Goal: Find specific page/section: Find specific page/section

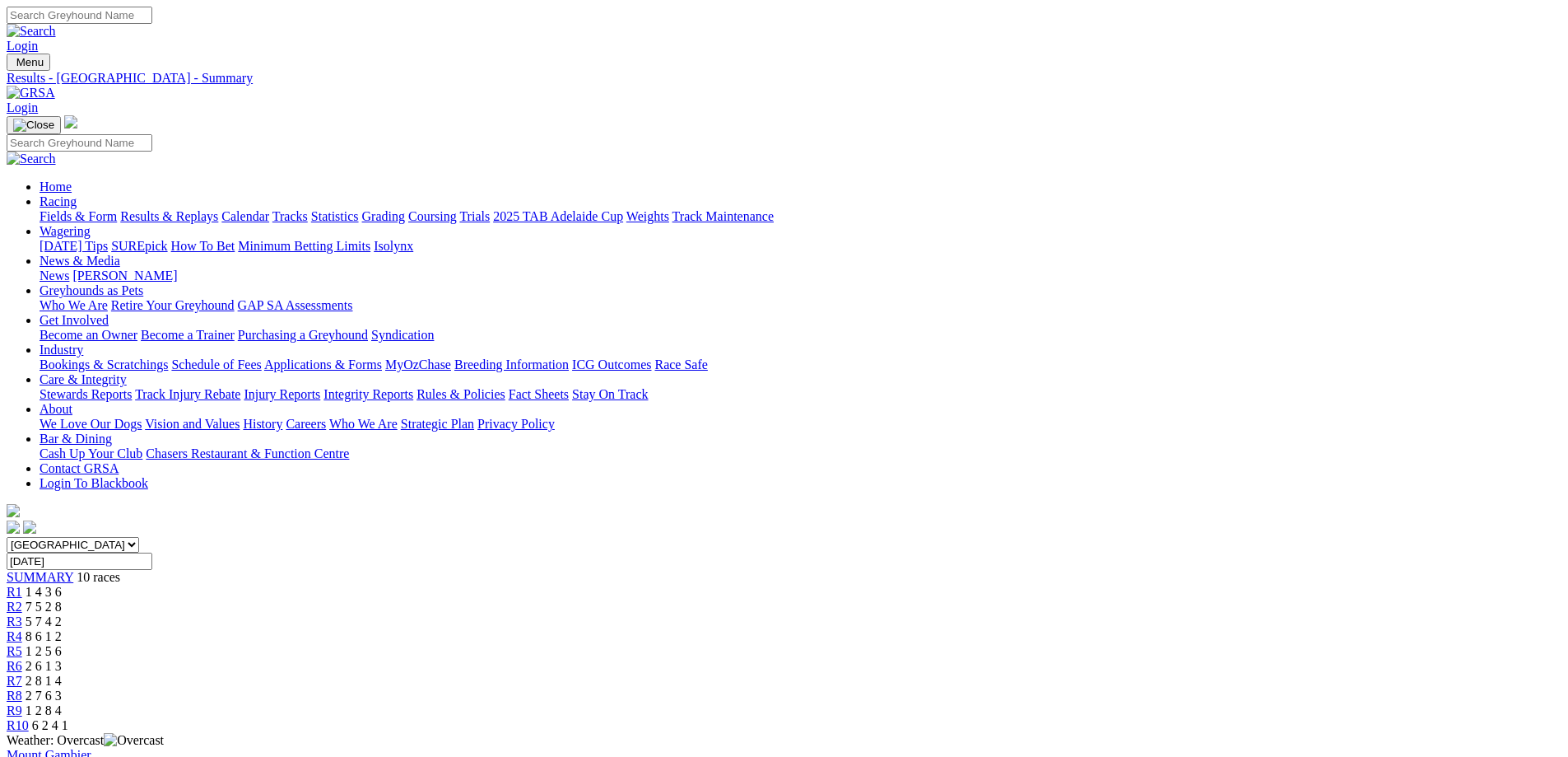
click at [153, 553] on input "Sunday, 23 Feb 2025" at bounding box center [79, 561] width 145 height 17
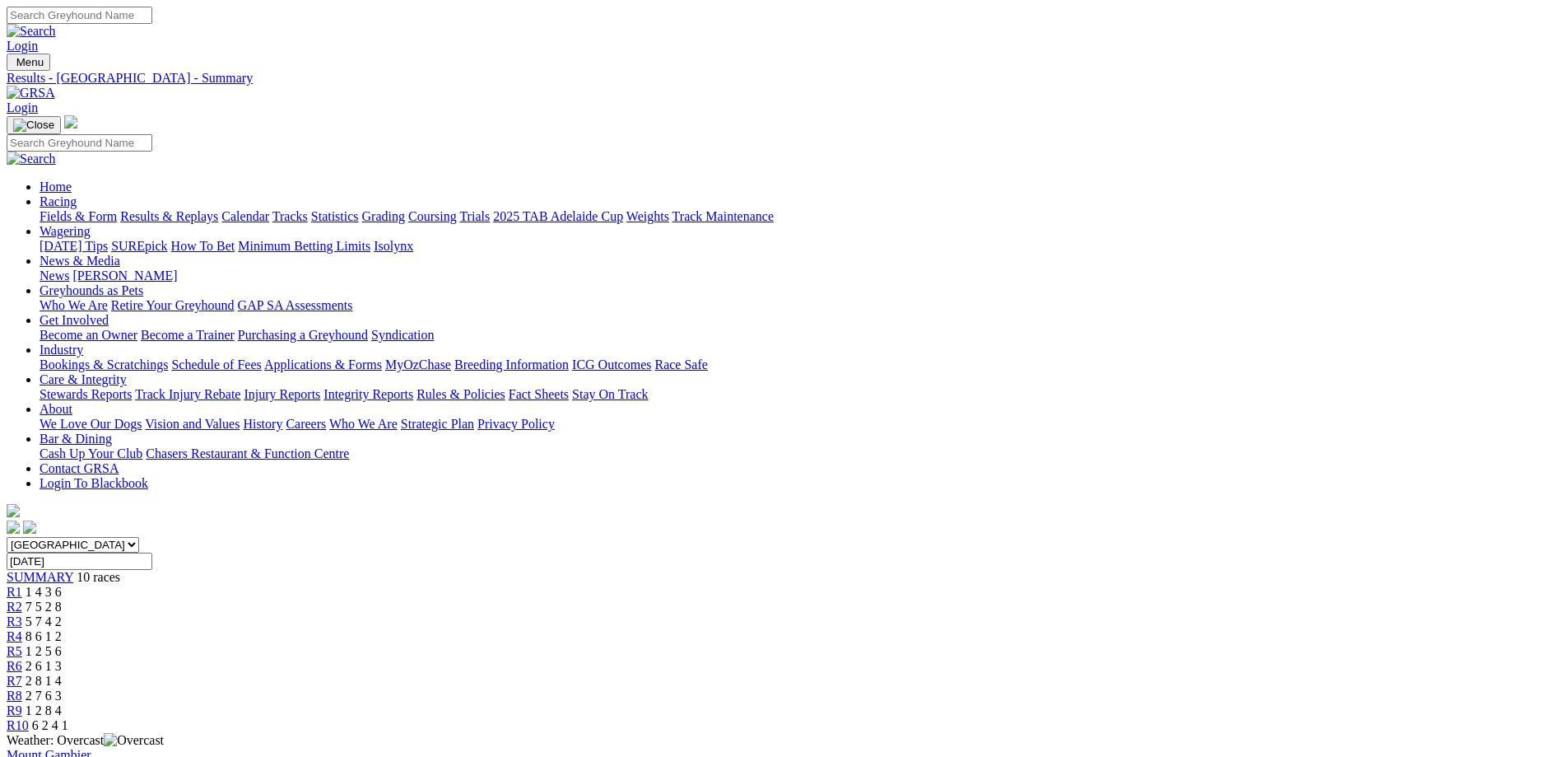
type input "Today, 17 Aug 2025"
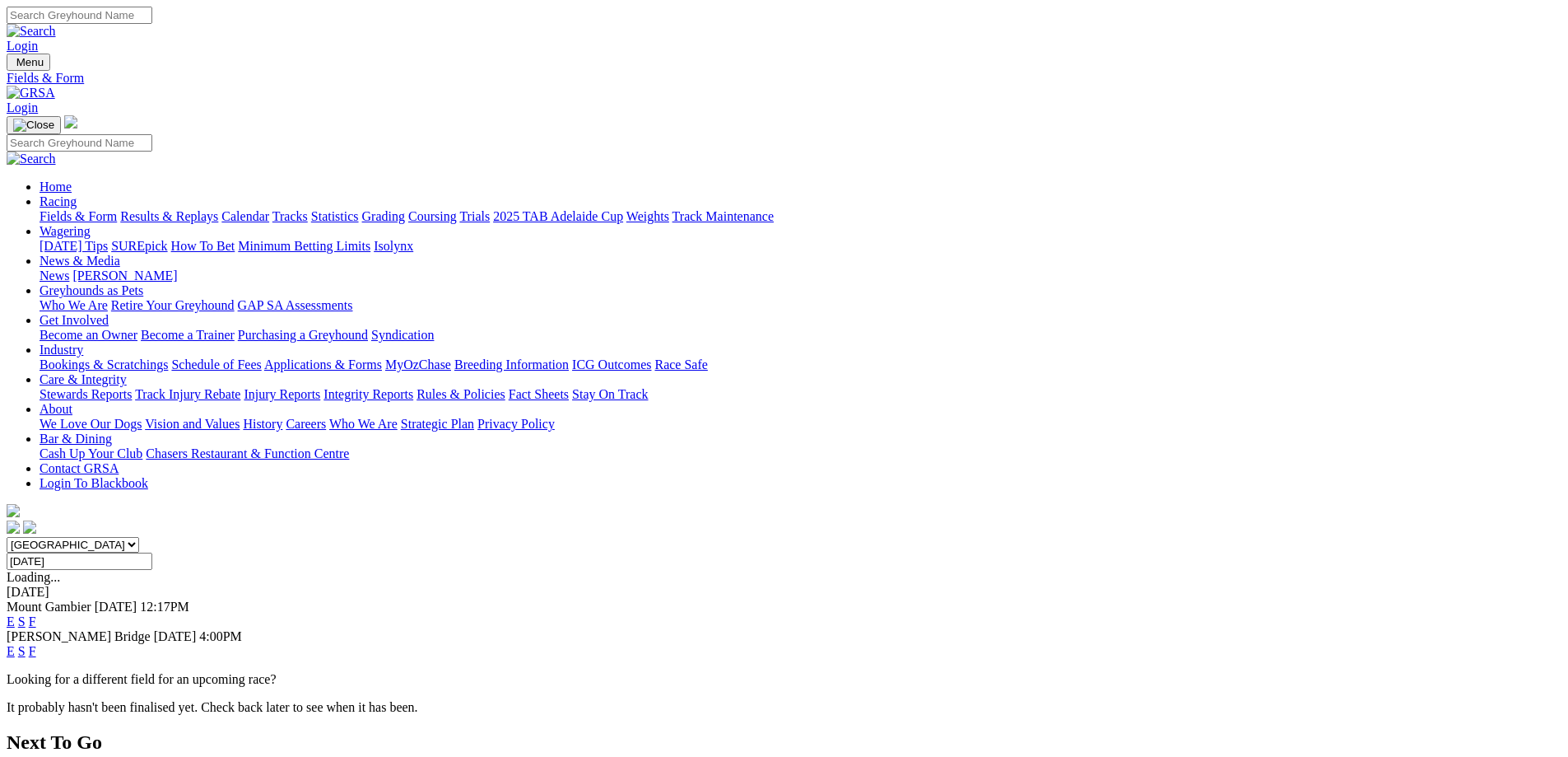
click at [36, 614] on link "F" at bounding box center [33, 621] width 7 height 14
